Goal: Information Seeking & Learning: Learn about a topic

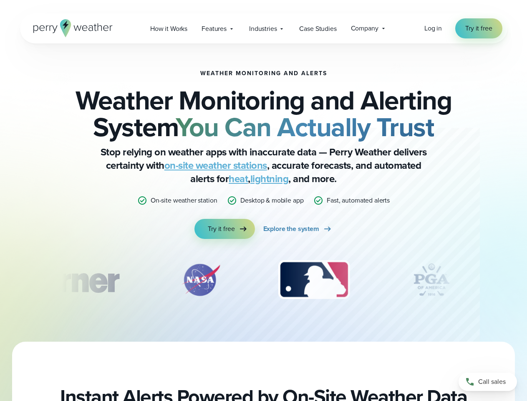
click at [263, 200] on p "Desktop & mobile app" at bounding box center [271, 200] width 63 height 10
click at [263, 28] on span "Industries" at bounding box center [263, 29] width 28 height 10
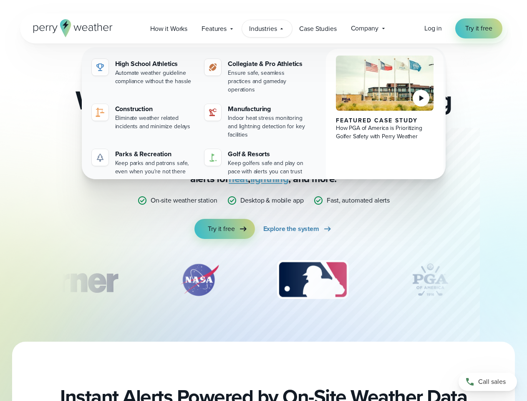
click at [264, 280] on div "slideshow" at bounding box center [264, 280] width 404 height 42
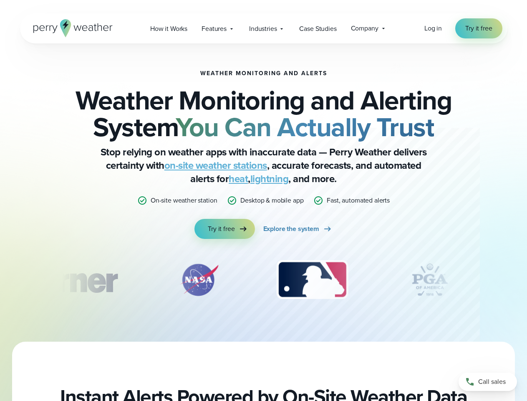
click at [0, 280] on div "Weather Monitoring and Alerts Weather Monitoring and Alerting System You Can Ac…" at bounding box center [263, 192] width 527 height 298
